Goal: Task Accomplishment & Management: Use online tool/utility

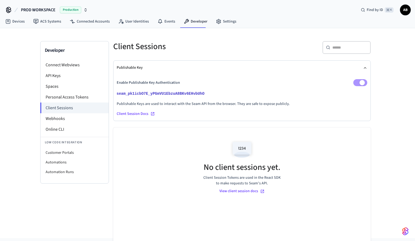
click at [75, 9] on span "Production" at bounding box center [70, 9] width 21 height 7
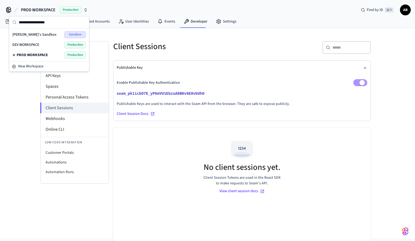
click at [35, 44] on span "DEV WORKSPACE" at bounding box center [25, 44] width 27 height 5
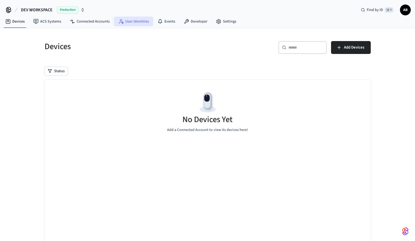
click at [136, 20] on link "User Identities" at bounding box center [133, 22] width 39 height 10
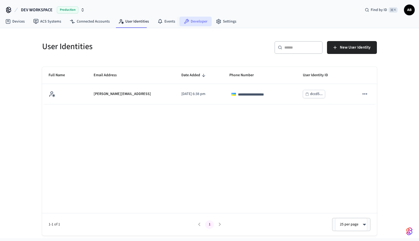
click at [199, 22] on link "Developer" at bounding box center [196, 22] width 32 height 10
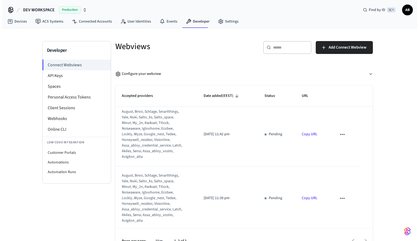
scroll to position [6, 0]
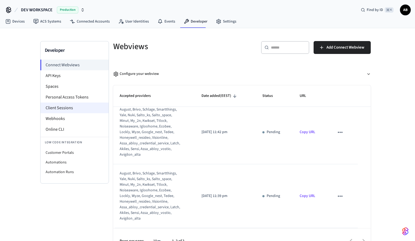
click at [74, 108] on li "Client Sessions" at bounding box center [75, 108] width 68 height 11
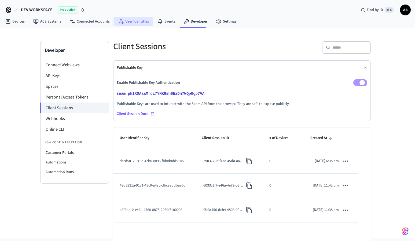
click at [133, 22] on link "User Identities" at bounding box center [133, 22] width 39 height 10
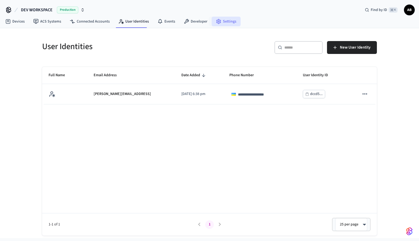
click at [224, 20] on link "Settings" at bounding box center [226, 22] width 29 height 10
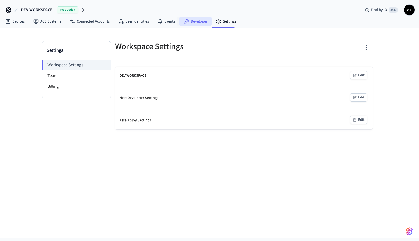
click at [196, 20] on link "Developer" at bounding box center [196, 22] width 32 height 10
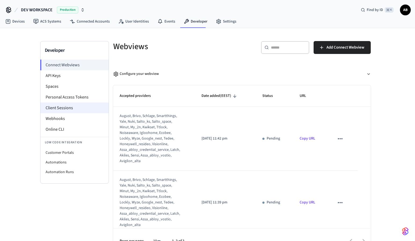
click at [77, 106] on li "Client Sessions" at bounding box center [75, 108] width 68 height 11
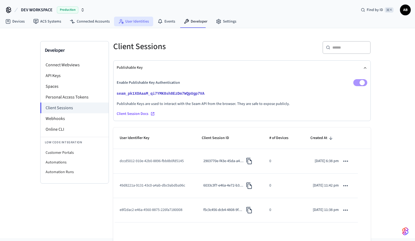
click at [129, 21] on link "User Identities" at bounding box center [133, 22] width 39 height 10
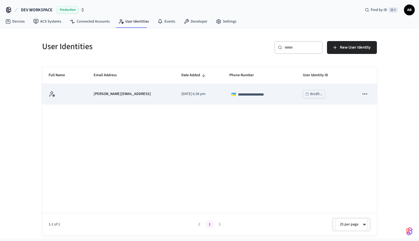
click at [367, 93] on icon "sticky table" at bounding box center [365, 93] width 7 height 7
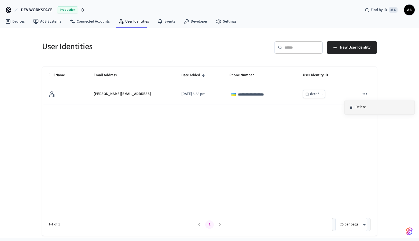
click at [368, 110] on li "Delete" at bounding box center [380, 107] width 70 height 14
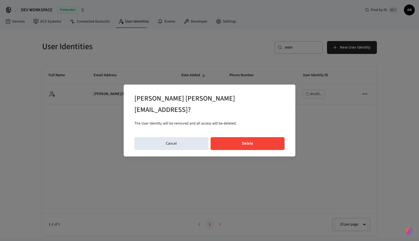
click at [271, 137] on button "Delete" at bounding box center [248, 143] width 74 height 13
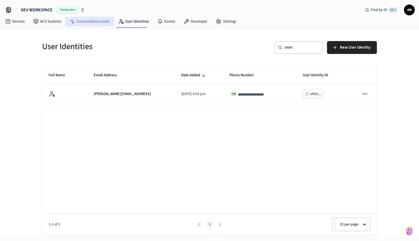
click at [96, 21] on link "Connected Accounts" at bounding box center [90, 22] width 49 height 10
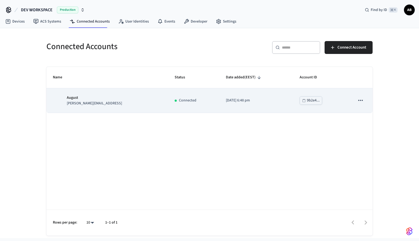
click at [364, 101] on icon "sticky table" at bounding box center [360, 100] width 7 height 7
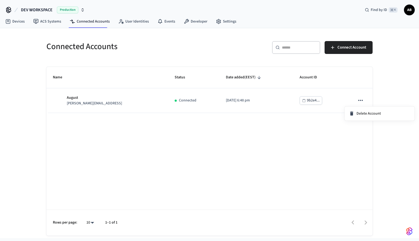
click at [179, 150] on div at bounding box center [209, 120] width 419 height 241
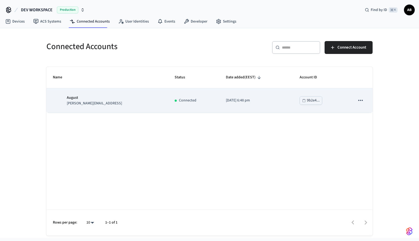
click at [183, 107] on td "Connected" at bounding box center [193, 100] width 51 height 24
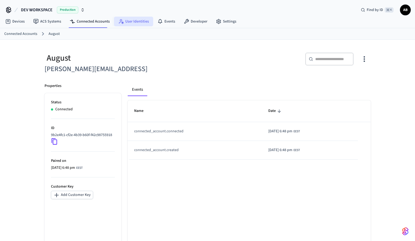
click at [129, 20] on link "User Identities" at bounding box center [133, 22] width 39 height 10
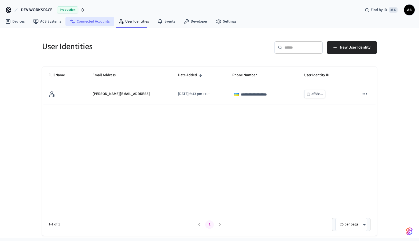
click at [92, 23] on link "Connected Accounts" at bounding box center [90, 22] width 49 height 10
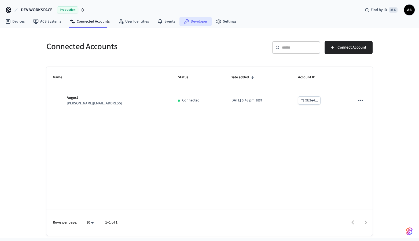
click at [188, 20] on link "Developer" at bounding box center [196, 22] width 32 height 10
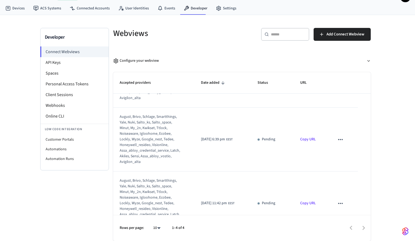
scroll to position [134, 0]
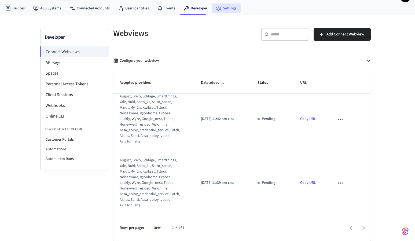
click at [224, 8] on link "Settings" at bounding box center [226, 8] width 29 height 10
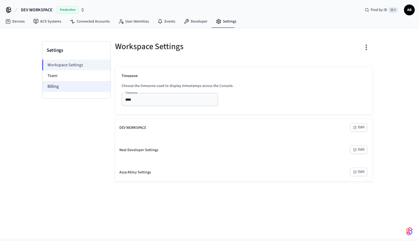
click at [78, 88] on li "Billing" at bounding box center [76, 86] width 68 height 11
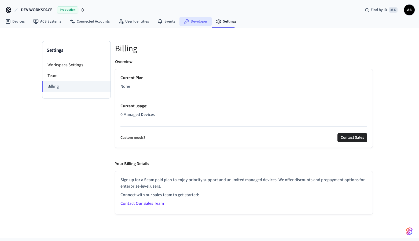
click at [191, 20] on link "Developer" at bounding box center [196, 22] width 32 height 10
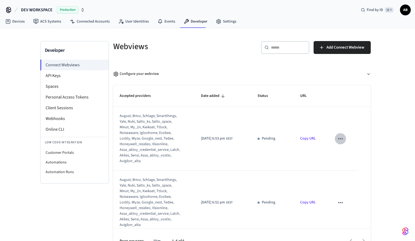
click at [338, 139] on icon "sticky table" at bounding box center [340, 138] width 5 height 1
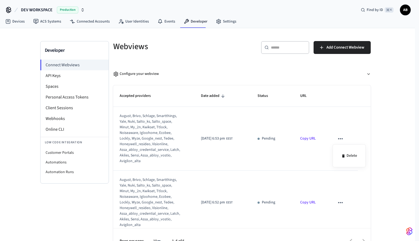
click at [297, 161] on div at bounding box center [209, 120] width 419 height 241
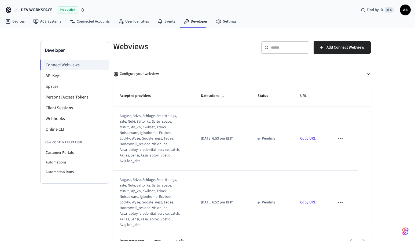
click at [309, 140] on link "Copy URL" at bounding box center [308, 138] width 16 height 5
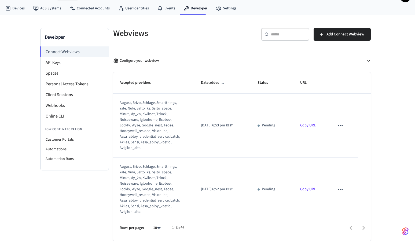
click at [137, 59] on div "Configure your webview" at bounding box center [136, 61] width 46 height 6
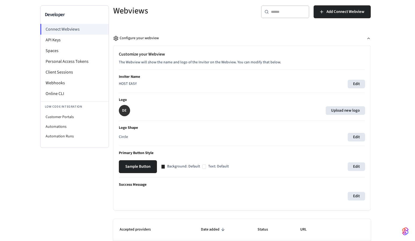
scroll to position [42, 0]
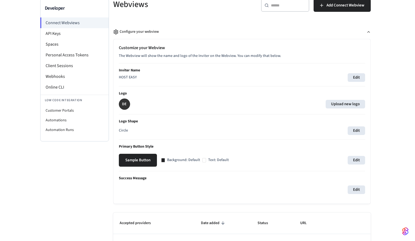
click at [125, 188] on div "Edit" at bounding box center [242, 190] width 246 height 9
click at [125, 103] on p "DE" at bounding box center [124, 103] width 5 height 5
click at [159, 104] on div "DE Upload new logo" at bounding box center [242, 104] width 246 height 11
click at [125, 130] on p "Circle" at bounding box center [123, 131] width 9 height 6
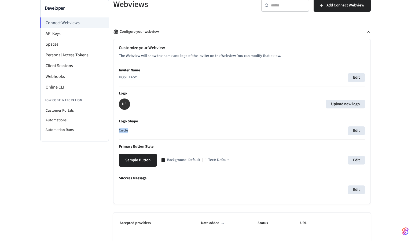
click at [125, 130] on p "Circle" at bounding box center [123, 131] width 9 height 6
click at [136, 161] on button "Sample Button" at bounding box center [138, 160] width 38 height 13
click at [206, 161] on div "Text: Default" at bounding box center [215, 160] width 27 height 6
click at [205, 160] on div at bounding box center [204, 160] width 4 height 4
click at [174, 160] on p "Background: Default" at bounding box center [183, 160] width 33 height 6
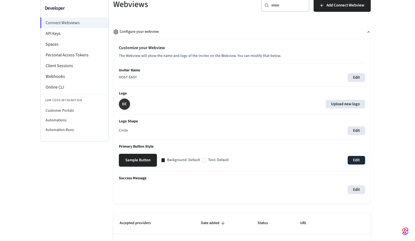
click at [362, 161] on button "Edit" at bounding box center [356, 160] width 17 height 9
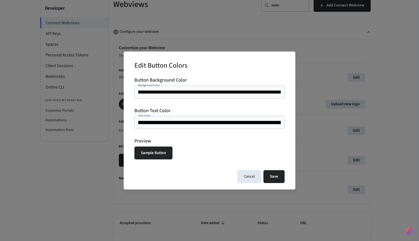
click at [151, 153] on button "Sample Button" at bounding box center [154, 153] width 38 height 13
click at [161, 122] on input "*******" at bounding box center [210, 122] width 144 height 5
click at [191, 102] on div "Button Background Color Background Color ******* Background Color" at bounding box center [210, 90] width 150 height 26
click at [248, 175] on button "Cancel" at bounding box center [250, 176] width 24 height 13
type input "*******"
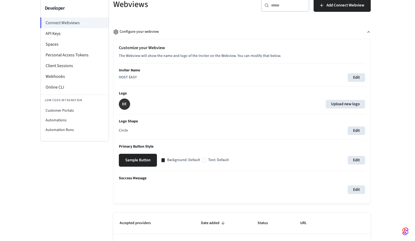
click at [125, 103] on p "DE" at bounding box center [124, 103] width 5 height 5
click at [126, 131] on p "Circle" at bounding box center [123, 131] width 9 height 6
click at [141, 186] on div "Edit" at bounding box center [242, 190] width 246 height 9
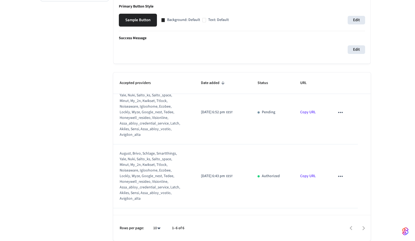
scroll to position [76, 0]
click at [234, 165] on td "2025/10/03 at 6:43 pm EEST" at bounding box center [223, 178] width 56 height 64
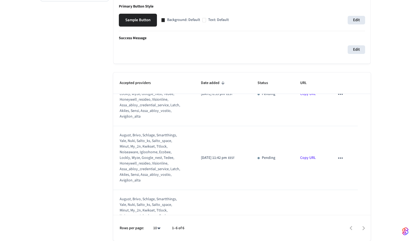
scroll to position [262, 0]
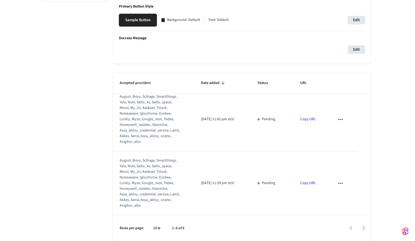
click at [339, 183] on icon "sticky table" at bounding box center [340, 183] width 7 height 7
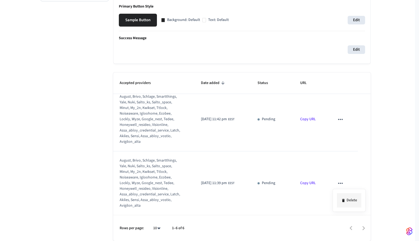
click at [354, 200] on li "Delete" at bounding box center [349, 200] width 24 height 14
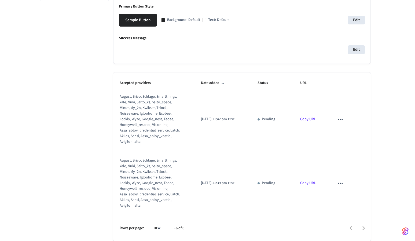
click at [340, 120] on icon "sticky table" at bounding box center [340, 119] width 7 height 7
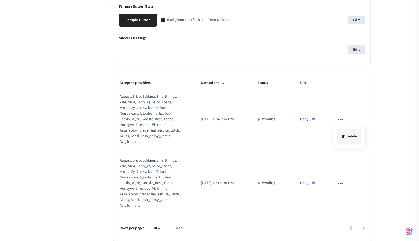
click at [349, 140] on li "Delete" at bounding box center [349, 136] width 24 height 14
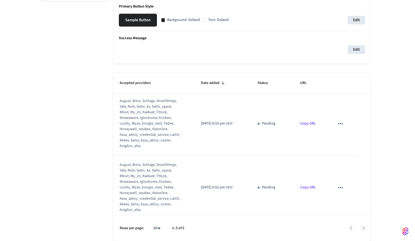
scroll to position [0, 0]
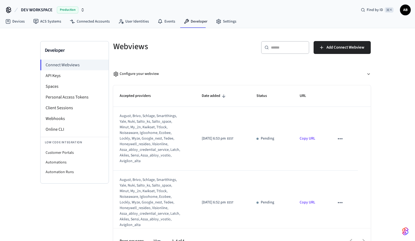
click at [339, 138] on icon "sticky table" at bounding box center [340, 138] width 7 height 7
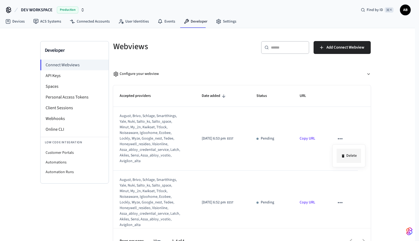
click at [351, 155] on li "Delete" at bounding box center [349, 156] width 24 height 14
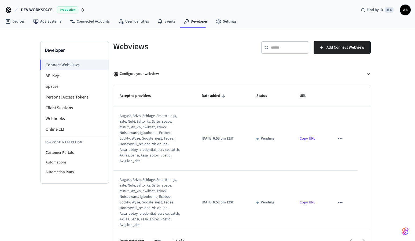
click at [338, 203] on icon "sticky table" at bounding box center [340, 202] width 5 height 1
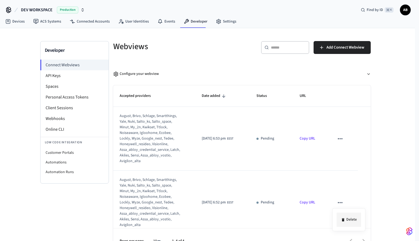
click at [354, 216] on li "Delete" at bounding box center [349, 220] width 24 height 14
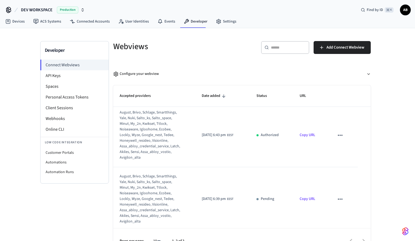
scroll to position [6, 0]
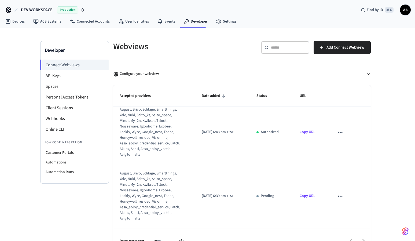
click at [339, 196] on icon "sticky table" at bounding box center [340, 196] width 7 height 7
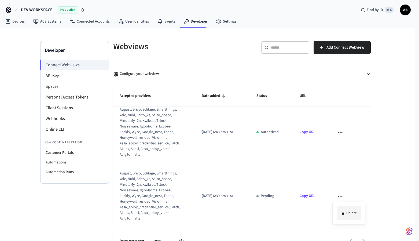
click at [353, 213] on li "Delete" at bounding box center [349, 213] width 24 height 14
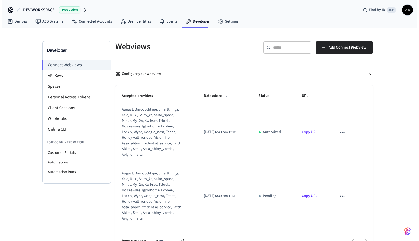
scroll to position [0, 0]
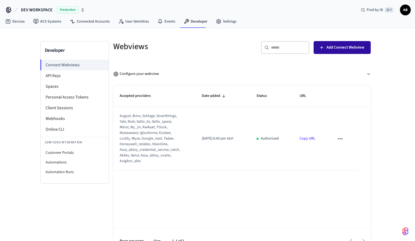
click at [333, 47] on span "Add Connect Webview" at bounding box center [346, 47] width 38 height 7
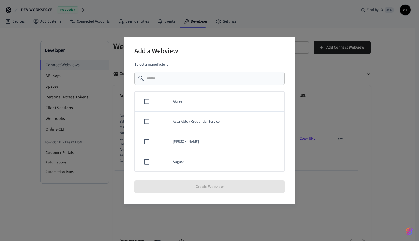
click at [359, 70] on div "Add a Webview Select a manufacturer. ​ ​ Akiles Assa Abloy Credential Service A…" at bounding box center [209, 120] width 419 height 241
